Goal: Information Seeking & Learning: Learn about a topic

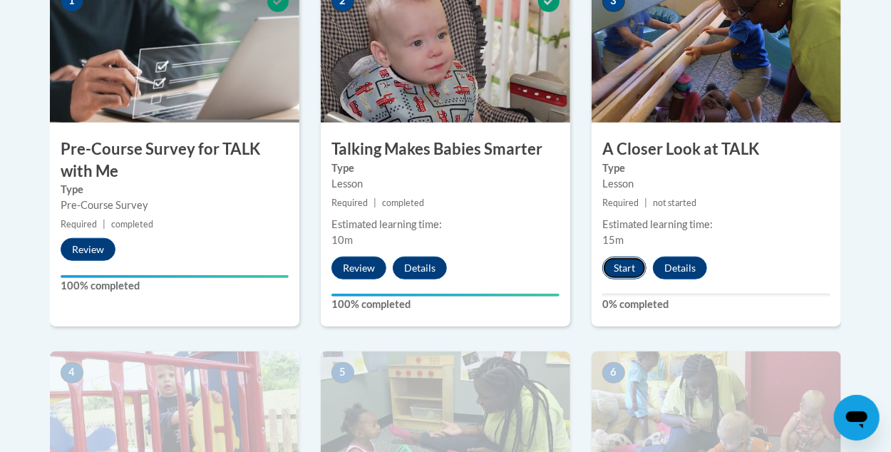
click at [616, 267] on button "Start" at bounding box center [624, 268] width 44 height 23
